Goal: Transaction & Acquisition: Download file/media

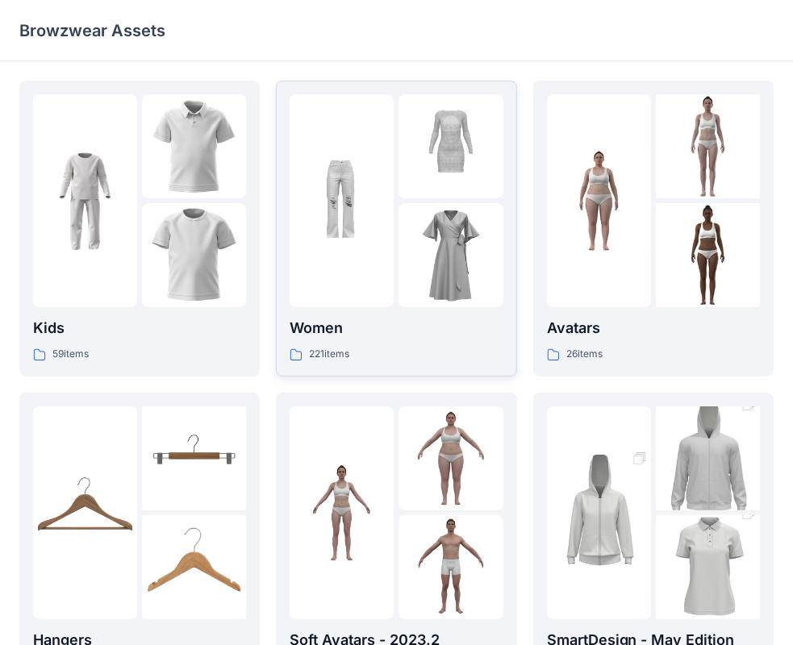
click at [352, 258] on div at bounding box center [341, 200] width 104 height 213
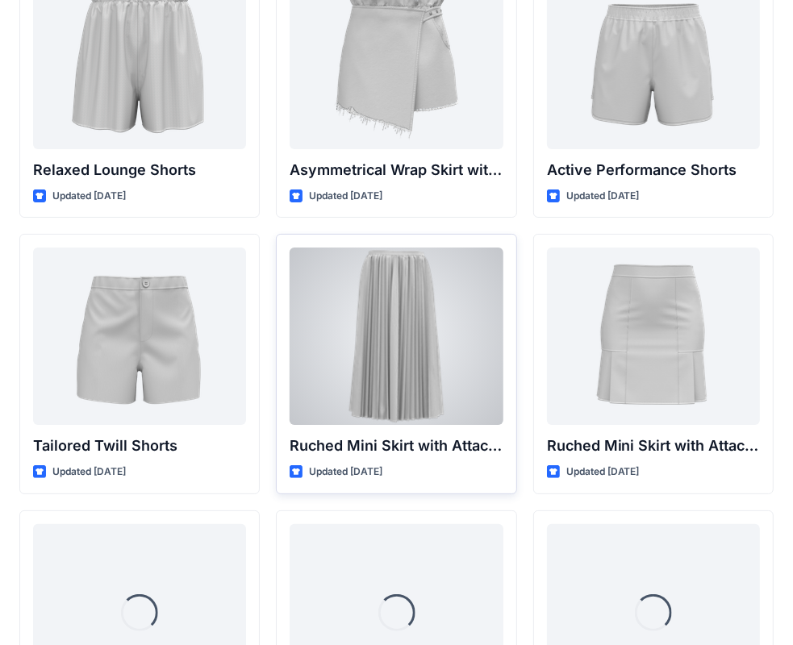
scroll to position [4072, 0]
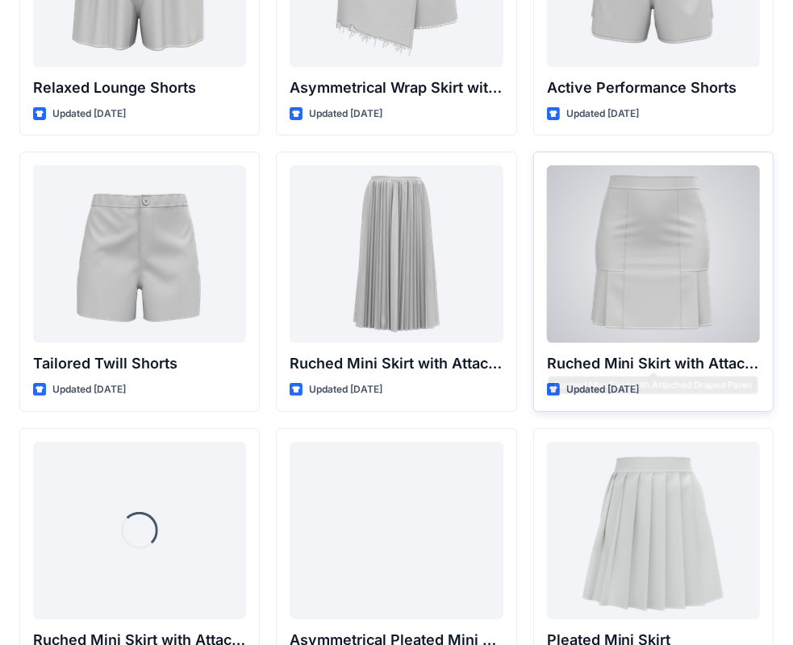
click at [586, 309] on div at bounding box center [653, 253] width 213 height 177
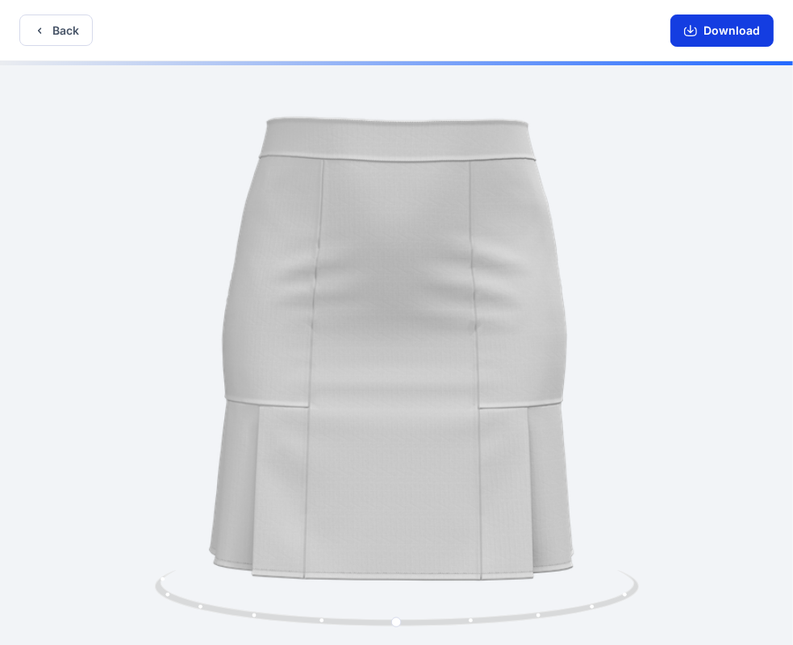
click at [719, 29] on button "Download" at bounding box center [721, 31] width 103 height 32
click at [71, 35] on button "Back" at bounding box center [55, 30] width 73 height 31
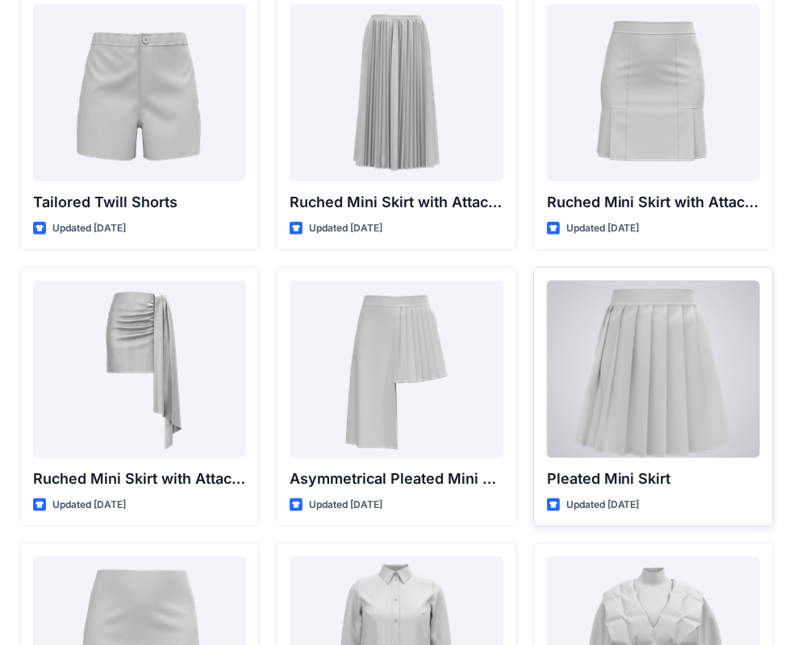
scroll to position [4394, 0]
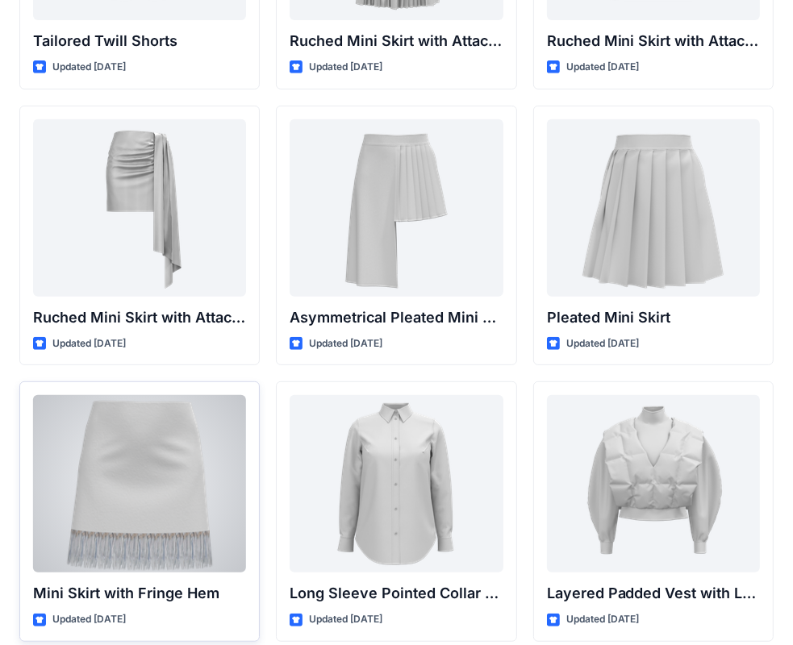
click at [186, 433] on div at bounding box center [139, 483] width 213 height 177
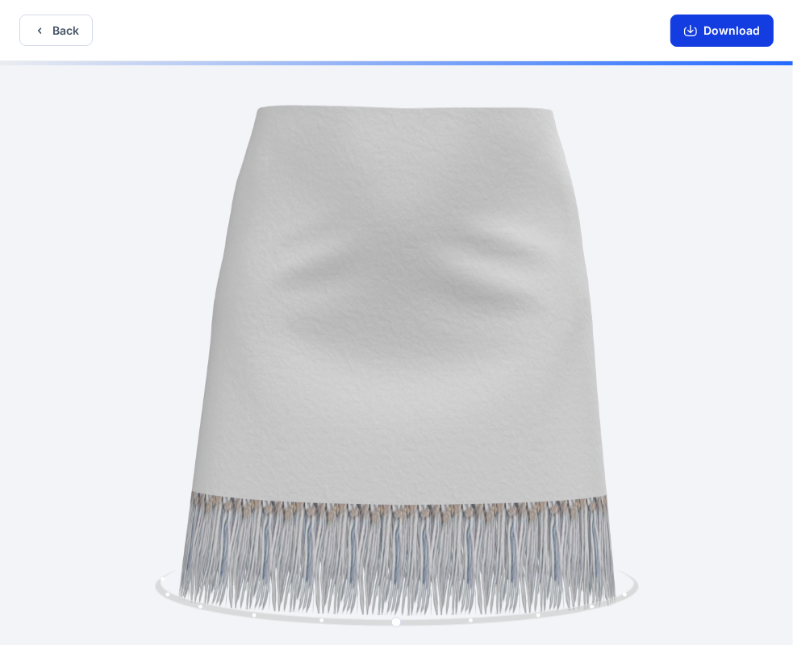
click at [716, 41] on button "Download" at bounding box center [721, 31] width 103 height 32
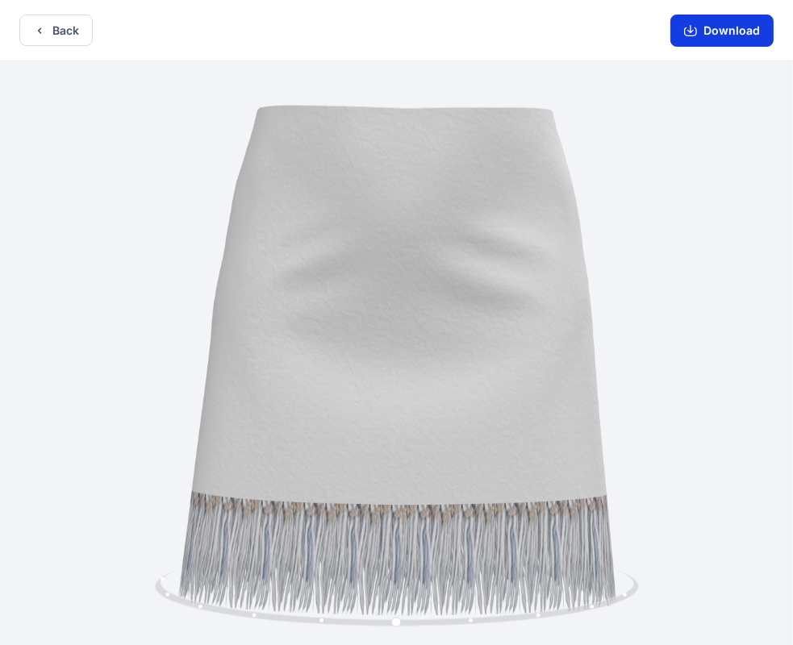
click at [719, 29] on button "Download" at bounding box center [721, 31] width 103 height 32
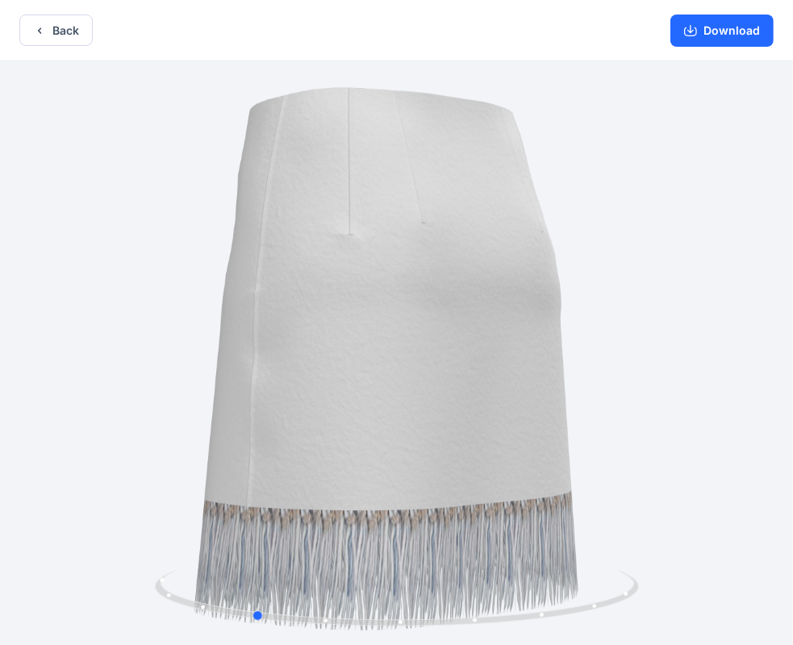
drag, startPoint x: 527, startPoint y: 452, endPoint x: 383, endPoint y: 447, distance: 144.4
click at [384, 448] on div at bounding box center [396, 354] width 793 height 587
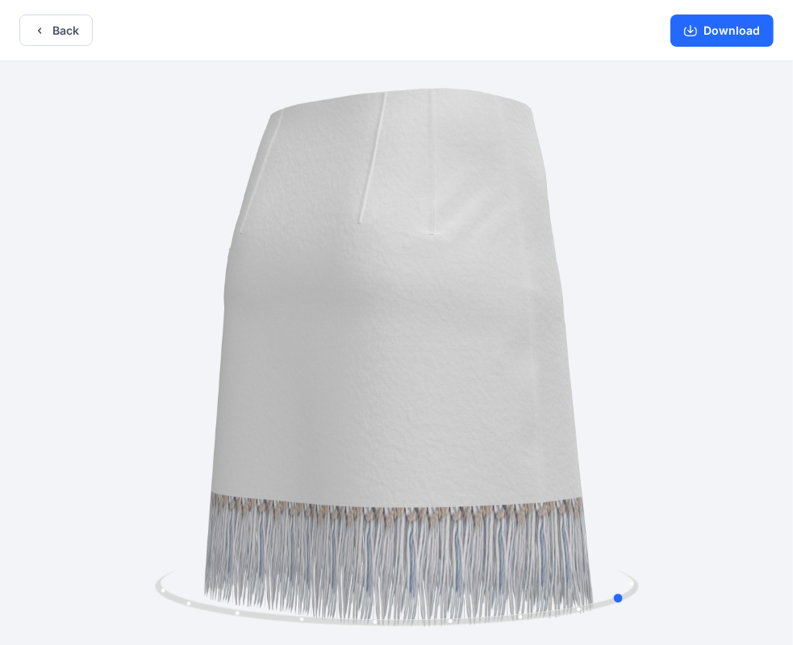
drag, startPoint x: 413, startPoint y: 444, endPoint x: 622, endPoint y: 140, distance: 368.8
click at [300, 389] on div at bounding box center [396, 354] width 793 height 587
